Goal: Check status: Check status

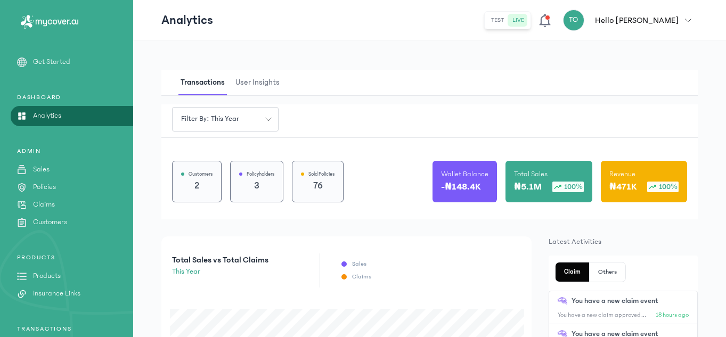
click at [47, 203] on p "Claims" at bounding box center [44, 204] width 22 height 11
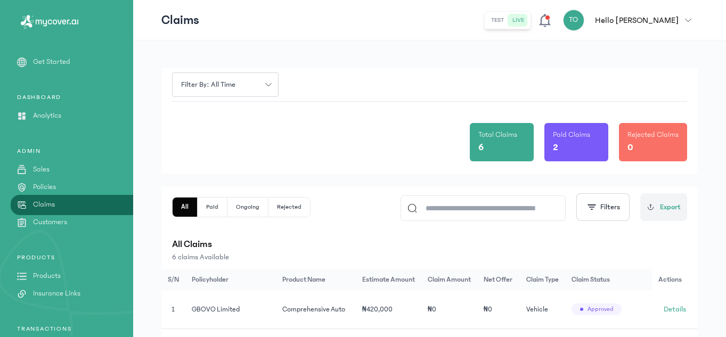
click at [592, 239] on p "All Claims" at bounding box center [429, 244] width 515 height 15
click at [677, 303] on link "Details" at bounding box center [674, 309] width 33 height 17
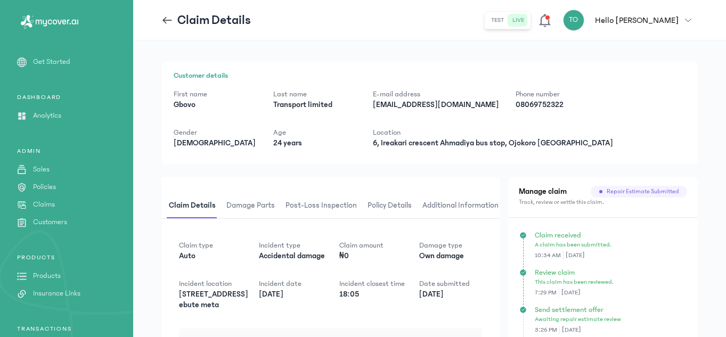
click at [485, 216] on span "Additional Information" at bounding box center [460, 205] width 80 height 25
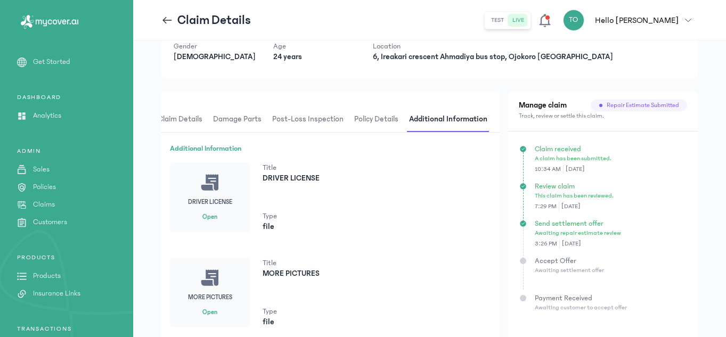
scroll to position [96, 0]
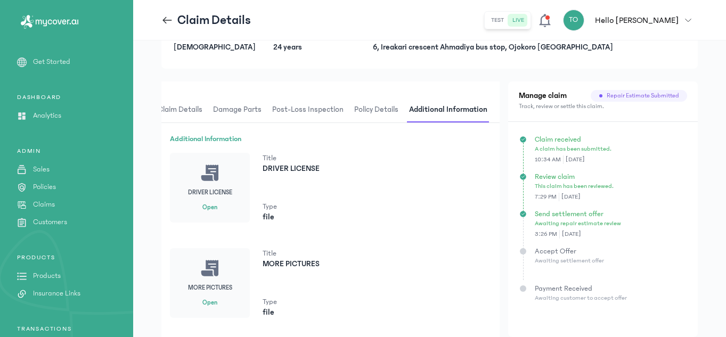
click at [201, 210] on div "DRIVER LICENSE Open" at bounding box center [210, 188] width 80 height 70
click at [205, 209] on button "Open" at bounding box center [209, 207] width 15 height 9
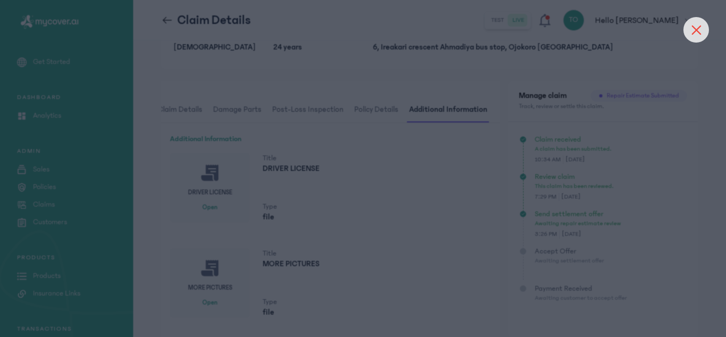
click at [700, 34] on icon at bounding box center [696, 30] width 10 height 10
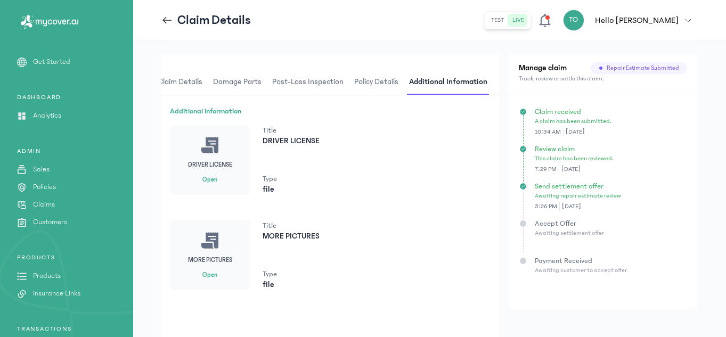
scroll to position [138, 0]
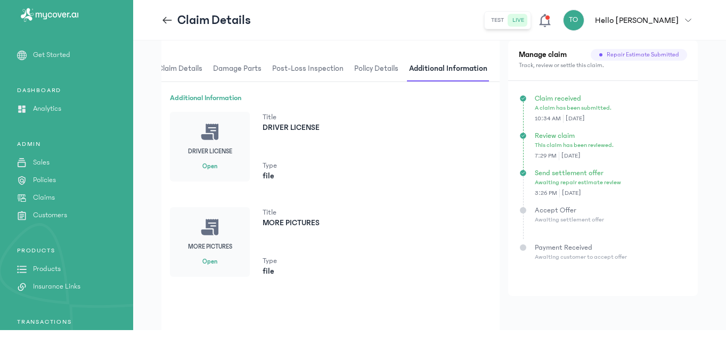
click at [211, 260] on button "Open" at bounding box center [209, 262] width 15 height 9
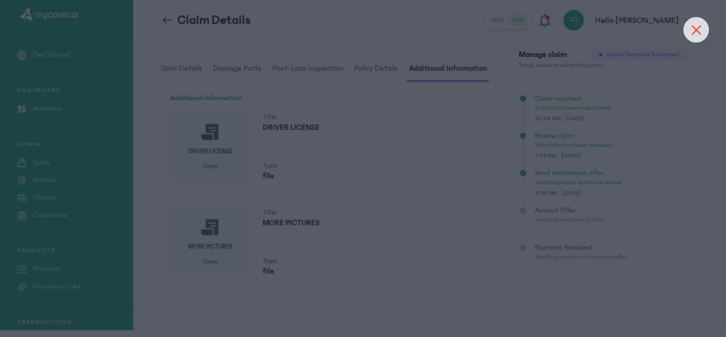
click at [693, 24] on div at bounding box center [696, 30] width 26 height 26
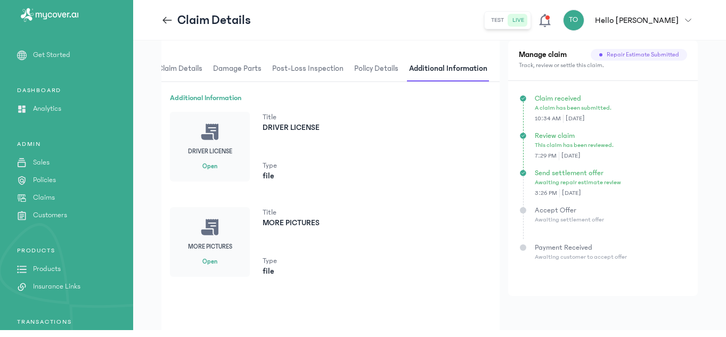
click at [523, 210] on div at bounding box center [523, 210] width 6 height 6
